Goal: Check status: Check status

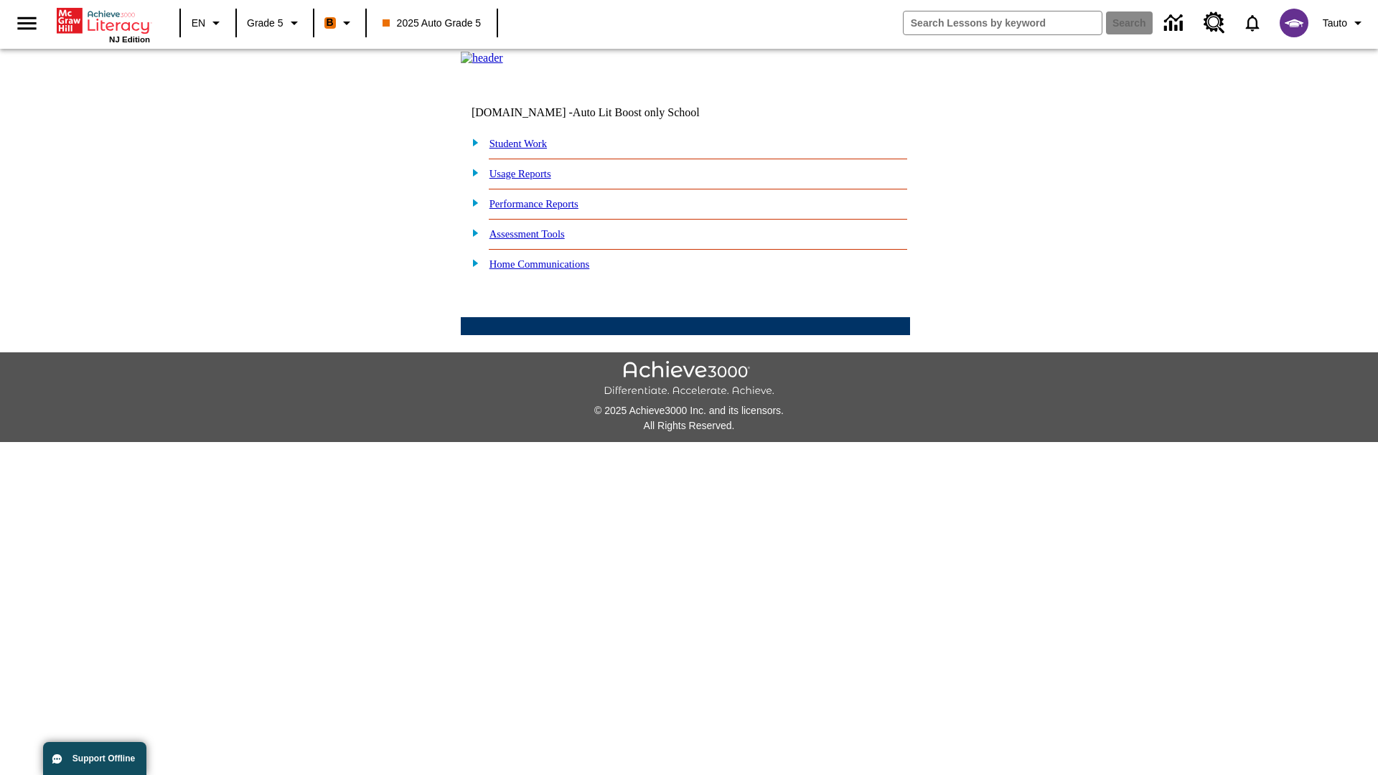
click at [528, 149] on link "Student Work" at bounding box center [518, 143] width 57 height 11
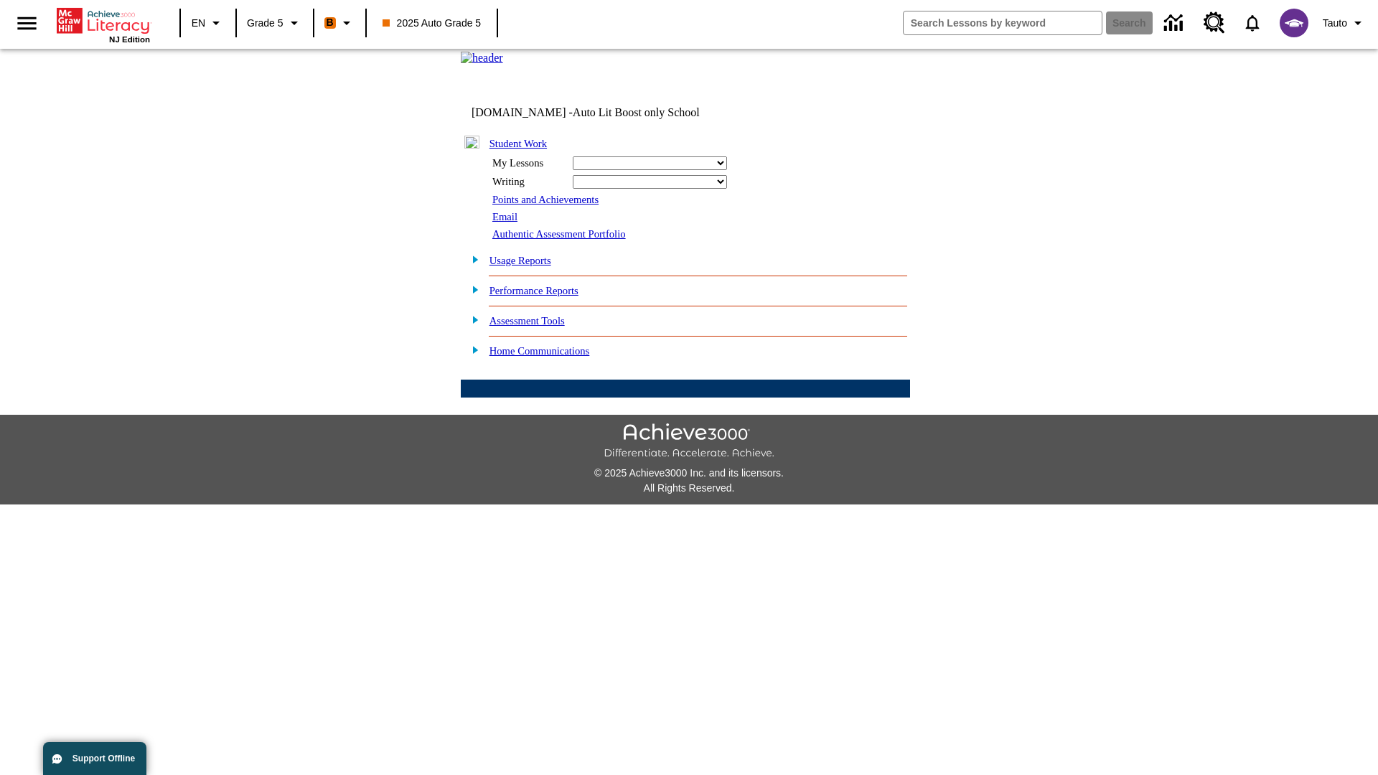
select select "/options/reports/?report_id=12&atype=22&section=2"
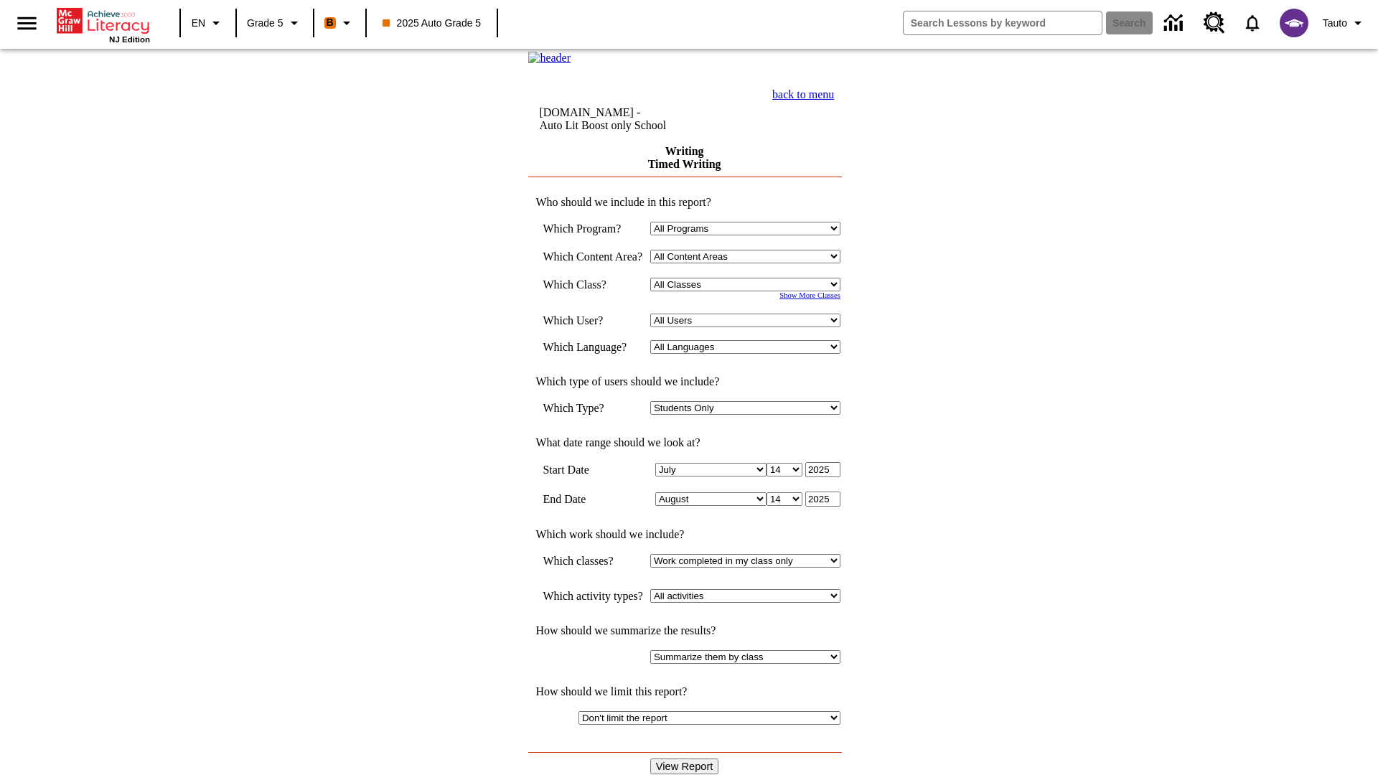
click at [750, 291] on select "Select a Class: All Classes 2025 Auto Grade 5 OL 2025 Auto Grade 6" at bounding box center [745, 285] width 190 height 14
select select "11133131"
click at [750, 327] on select "All Users Cat, Sautoen Cat, Sautoes Cat, Sautoss Donotlogin, Sautoen Twoschools…" at bounding box center [745, 321] width 190 height 14
select select "21437107"
click at [686, 759] on input "View Report" at bounding box center [684, 767] width 69 height 16
